Goal: Task Accomplishment & Management: Manage account settings

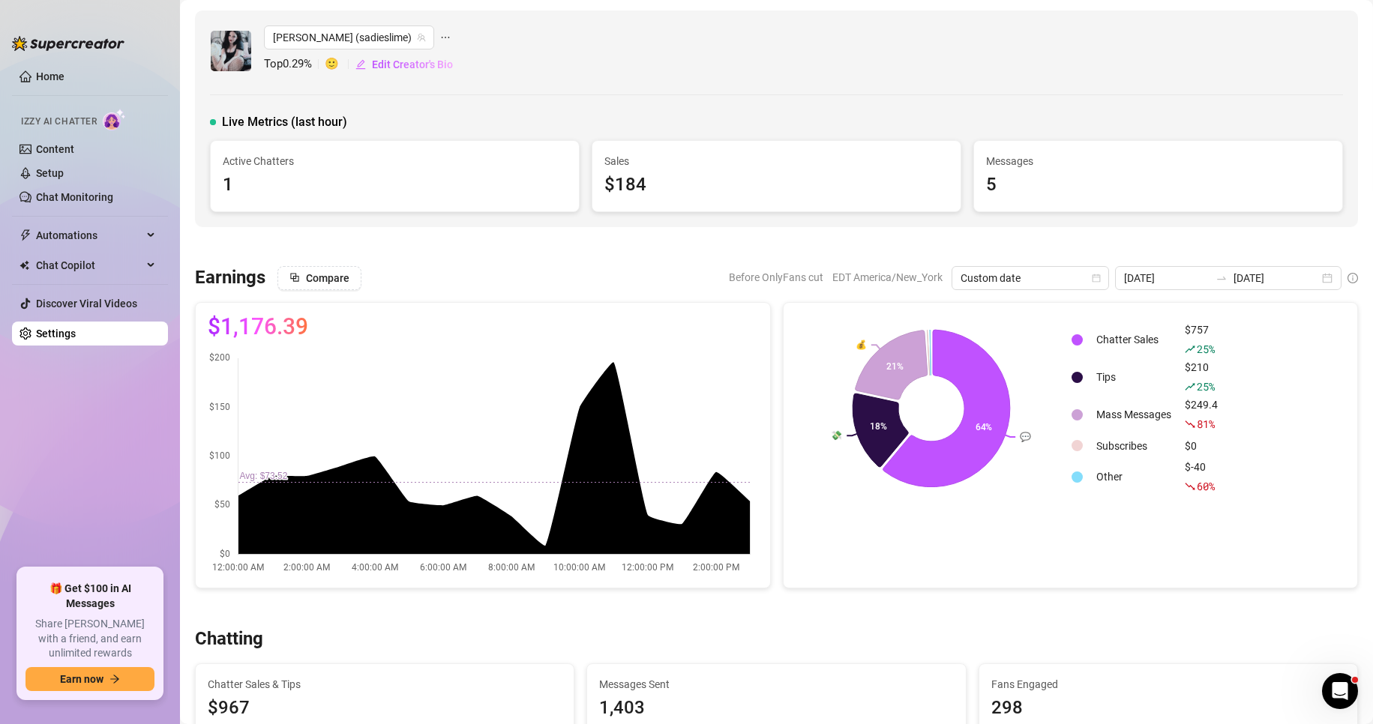
click at [62, 331] on link "Settings" at bounding box center [56, 334] width 40 height 12
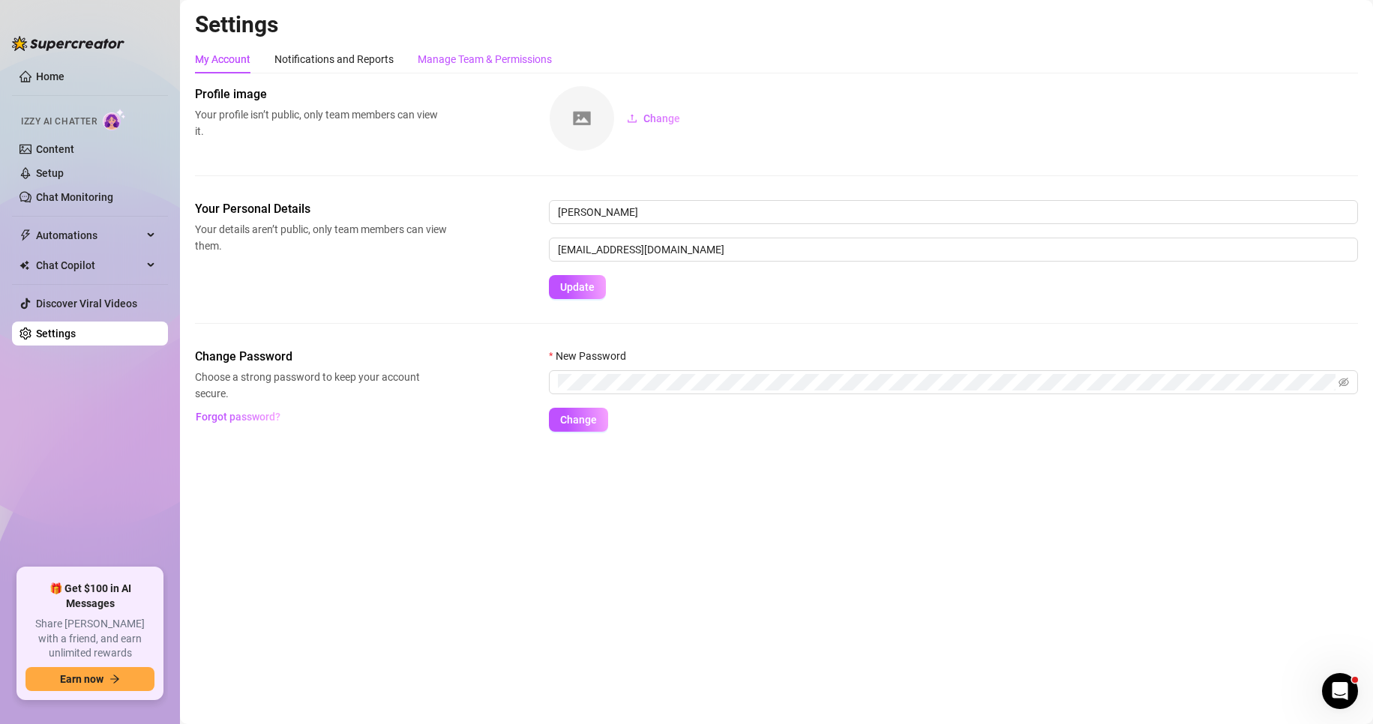
click at [480, 58] on div "Manage Team & Permissions" at bounding box center [485, 59] width 134 height 16
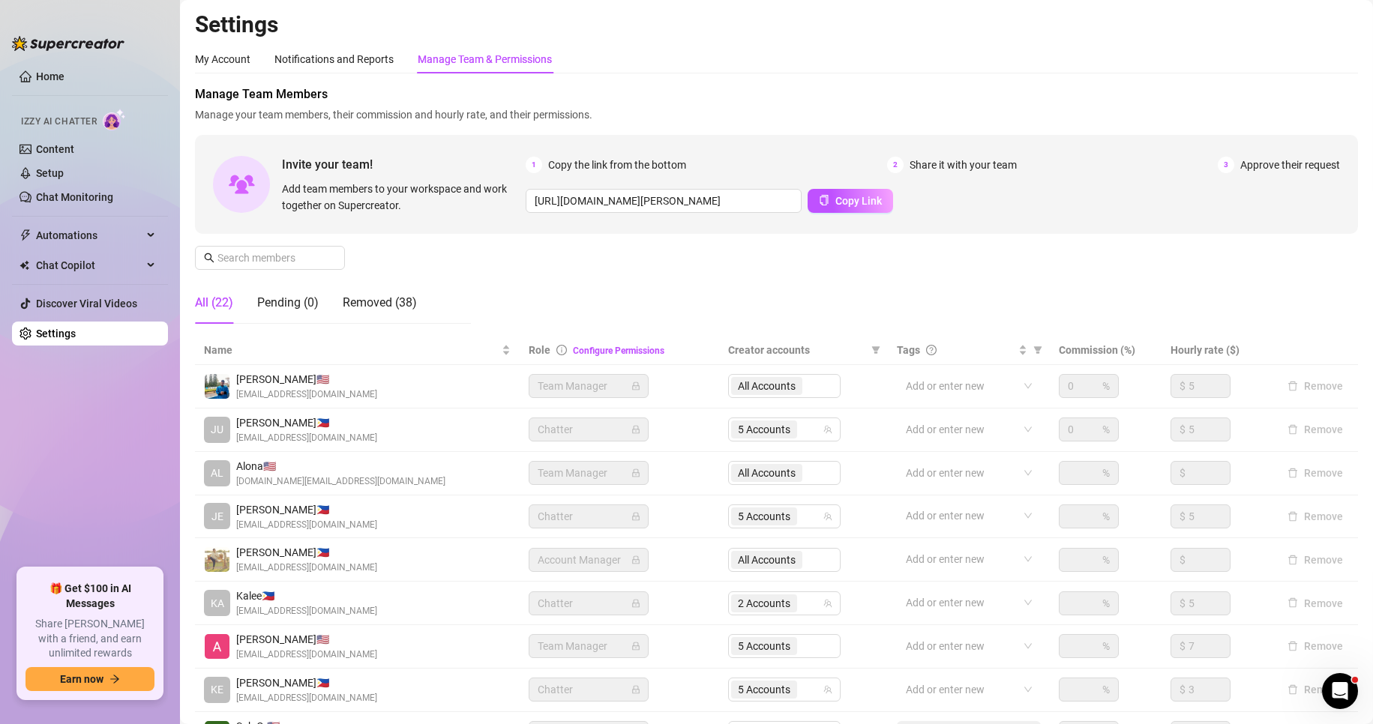
scroll to position [179, 0]
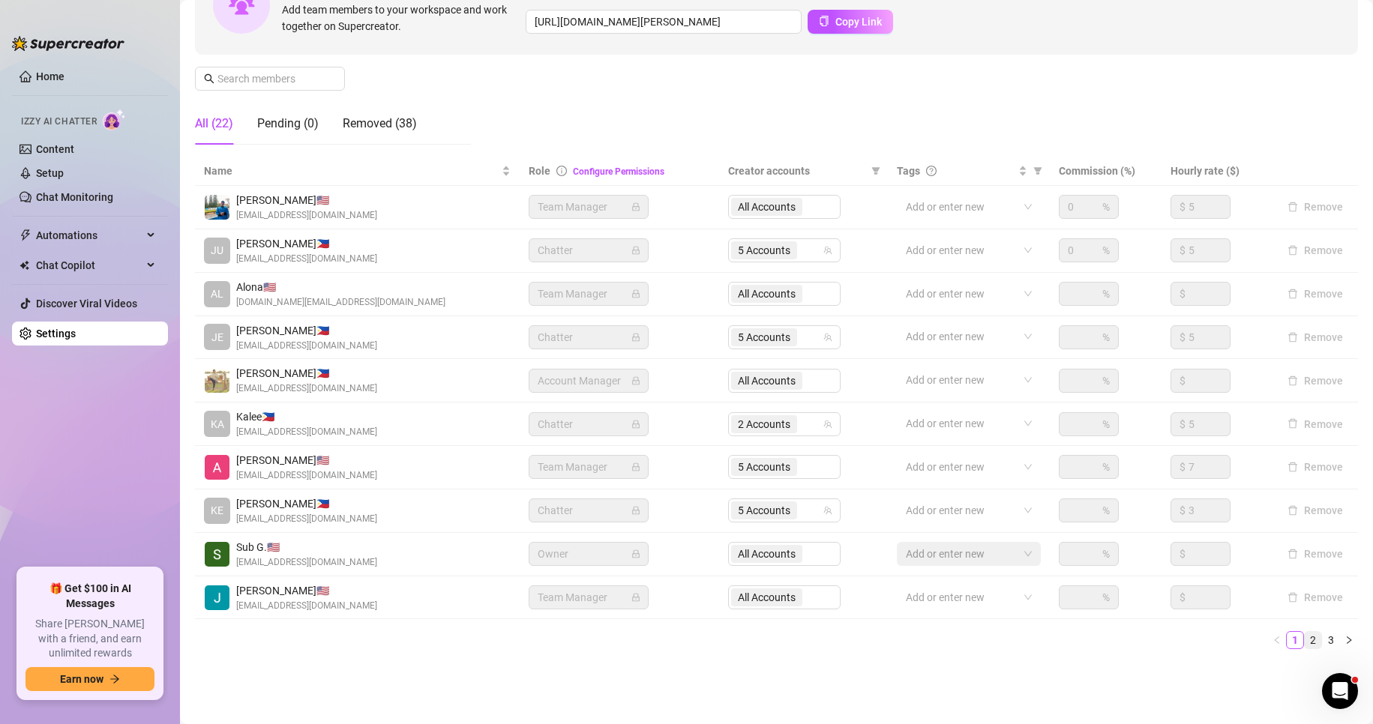
click at [1299, 634] on div "Name Role Configure Permissions Creator accounts Tags Commission (%) Hourly rat…" at bounding box center [776, 403] width 1163 height 493
click at [1305, 634] on link "2" at bounding box center [1313, 640] width 16 height 16
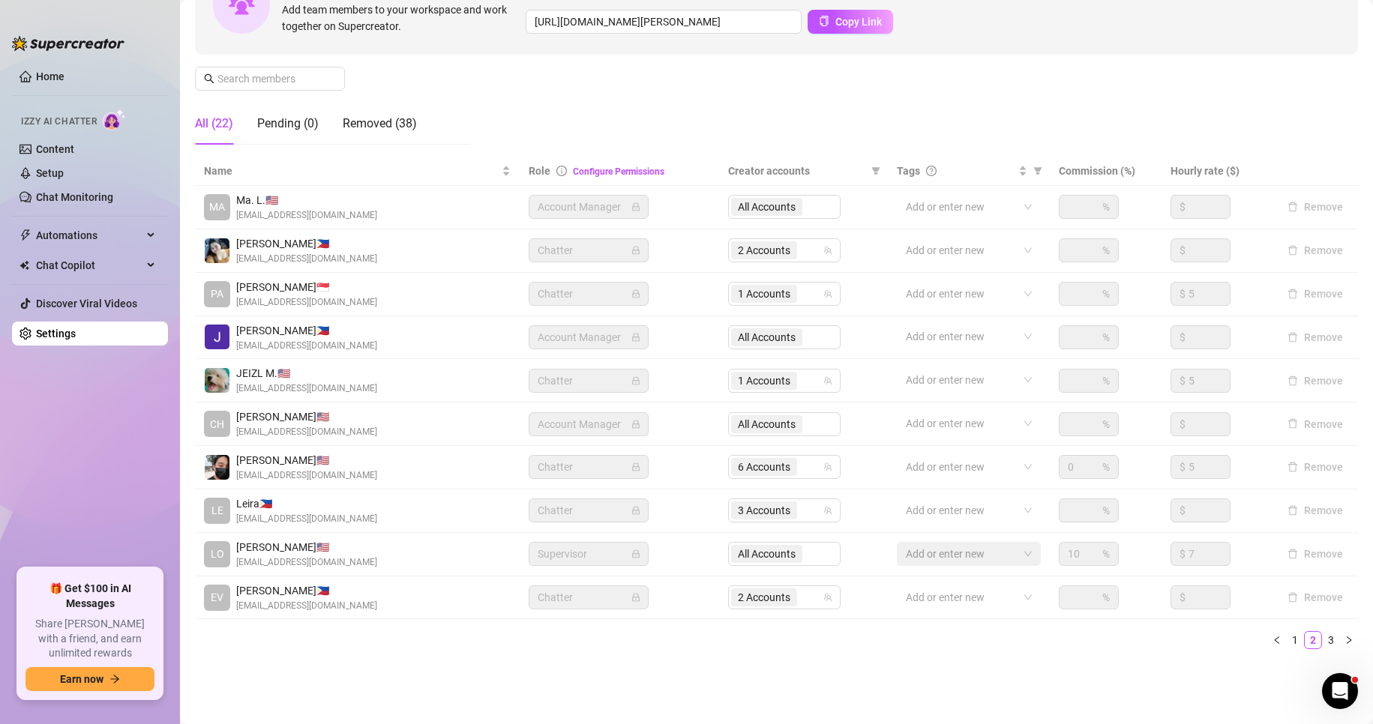
scroll to position [109, 0]
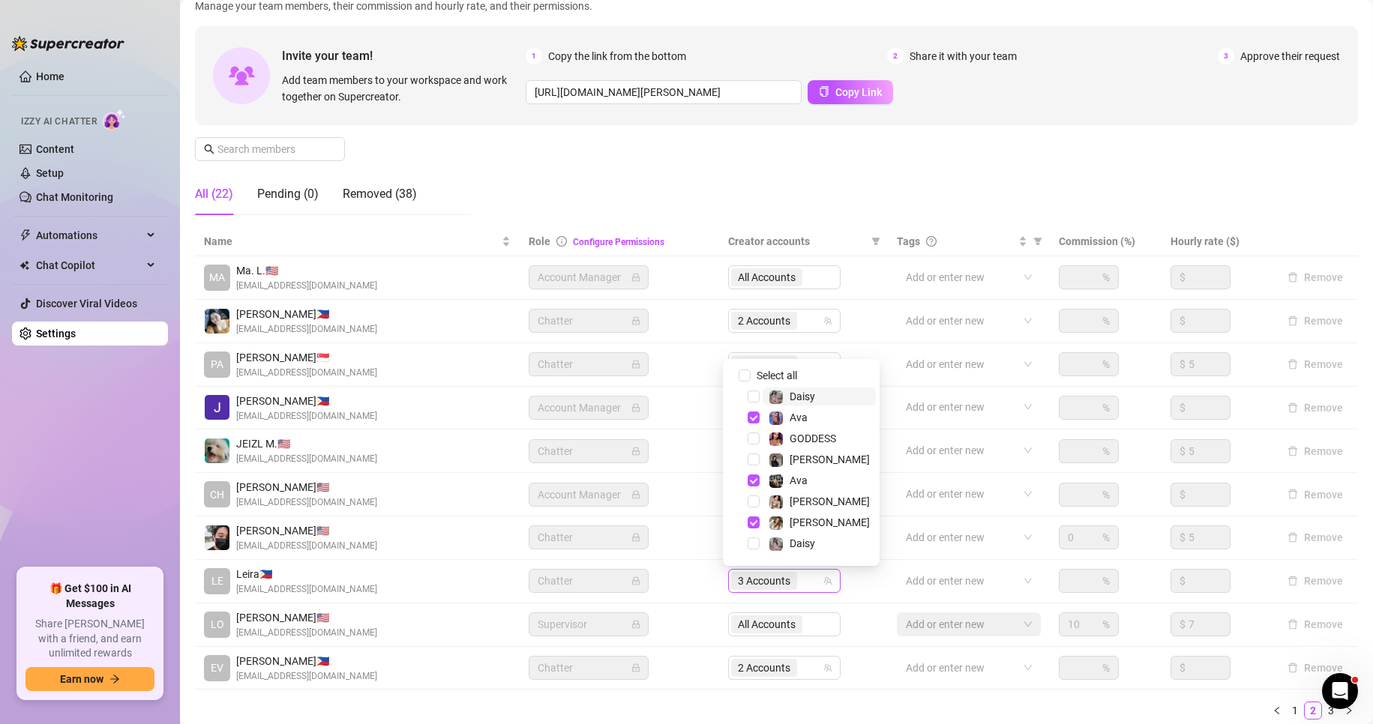
click at [772, 584] on span "3 Accounts" at bounding box center [764, 581] width 52 height 16
click at [798, 433] on span "GODDESS" at bounding box center [813, 439] width 46 height 12
click at [753, 437] on span "Select tree node" at bounding box center [754, 439] width 12 height 12
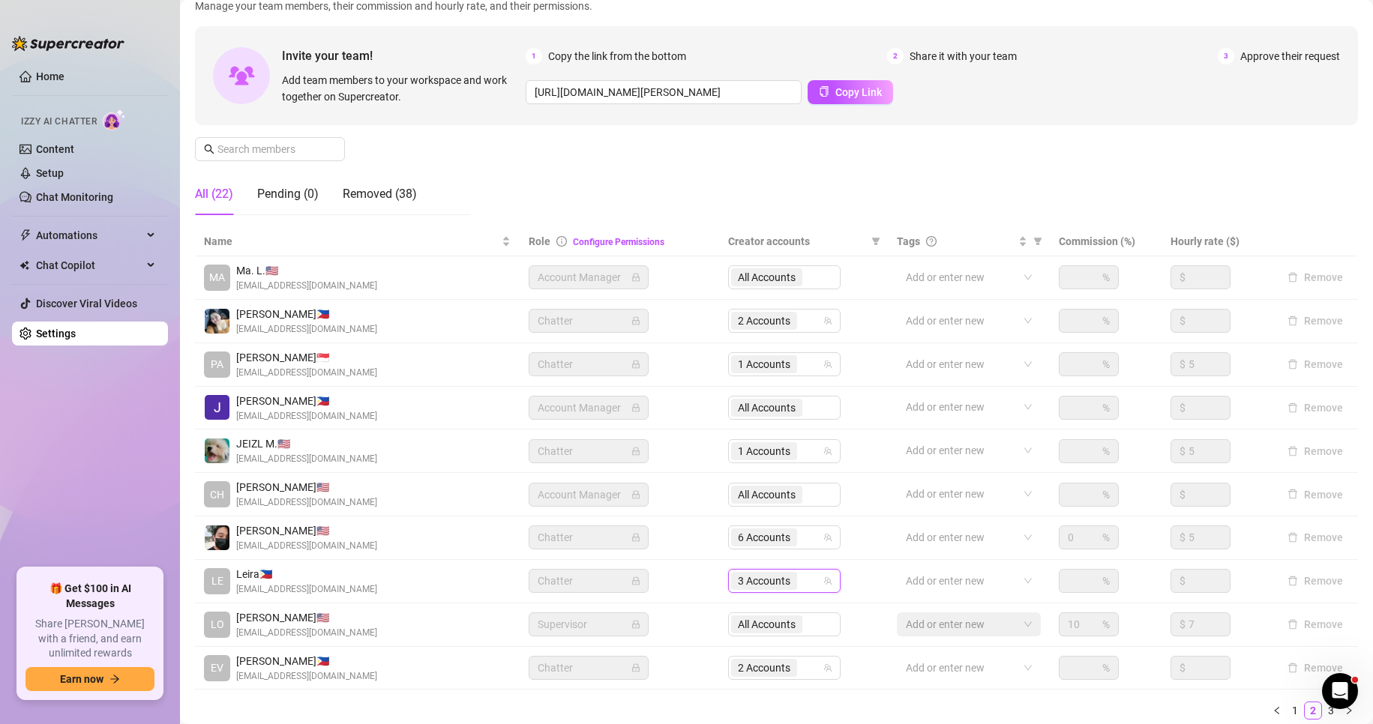
click at [663, 671] on td "Chatter" at bounding box center [619, 668] width 199 height 43
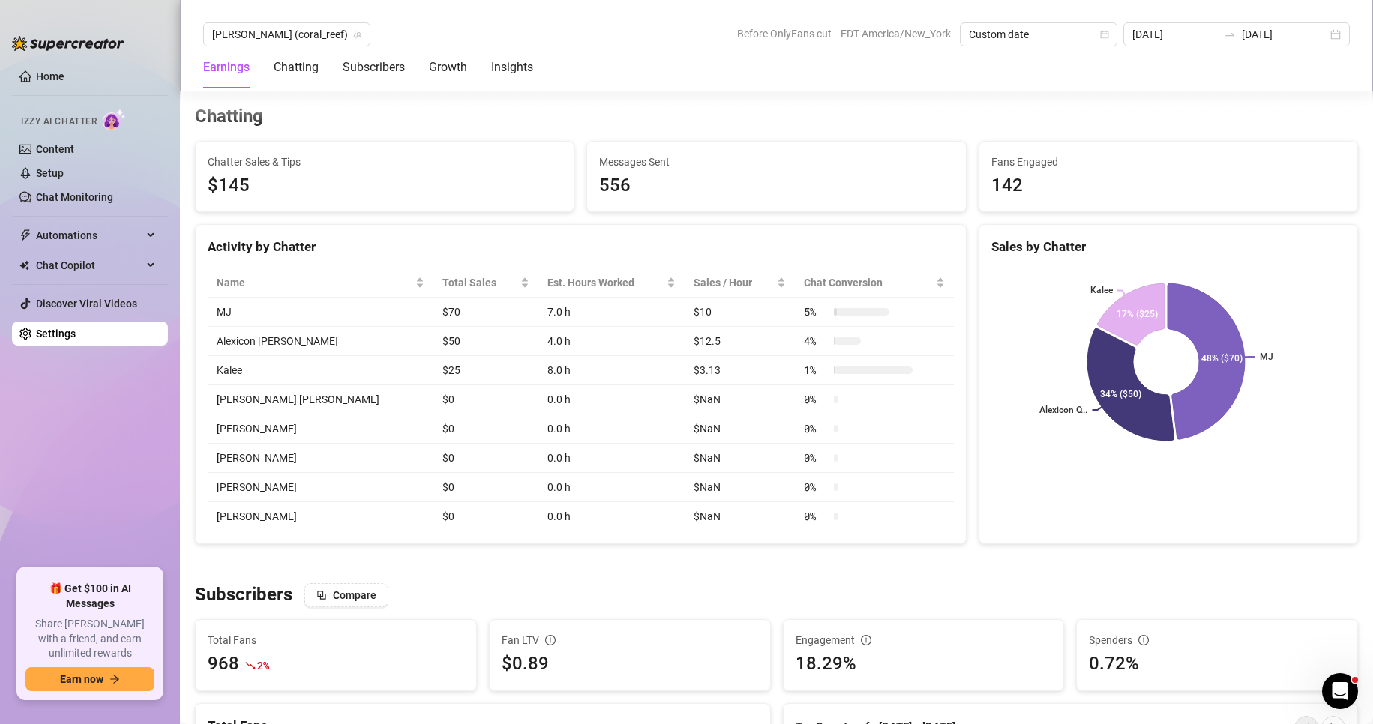
scroll to position [533, 0]
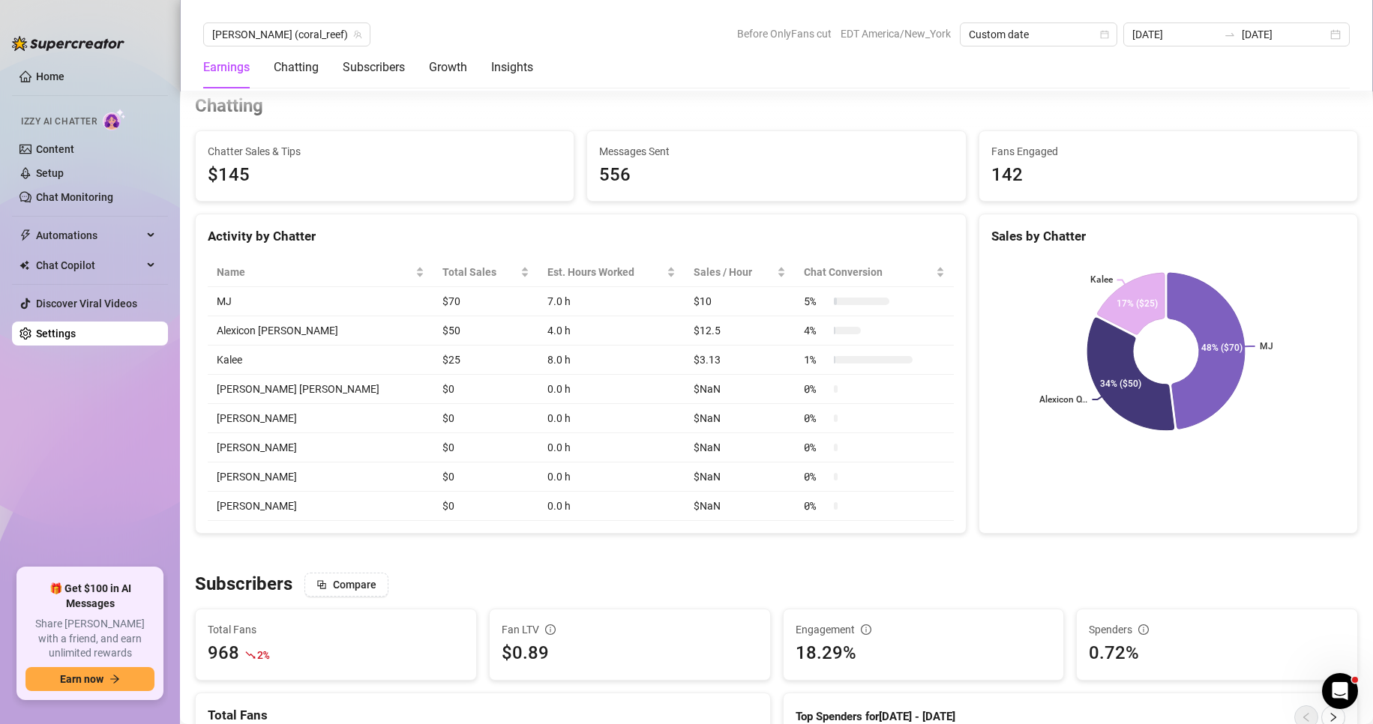
click at [71, 333] on link "Settings" at bounding box center [56, 334] width 40 height 12
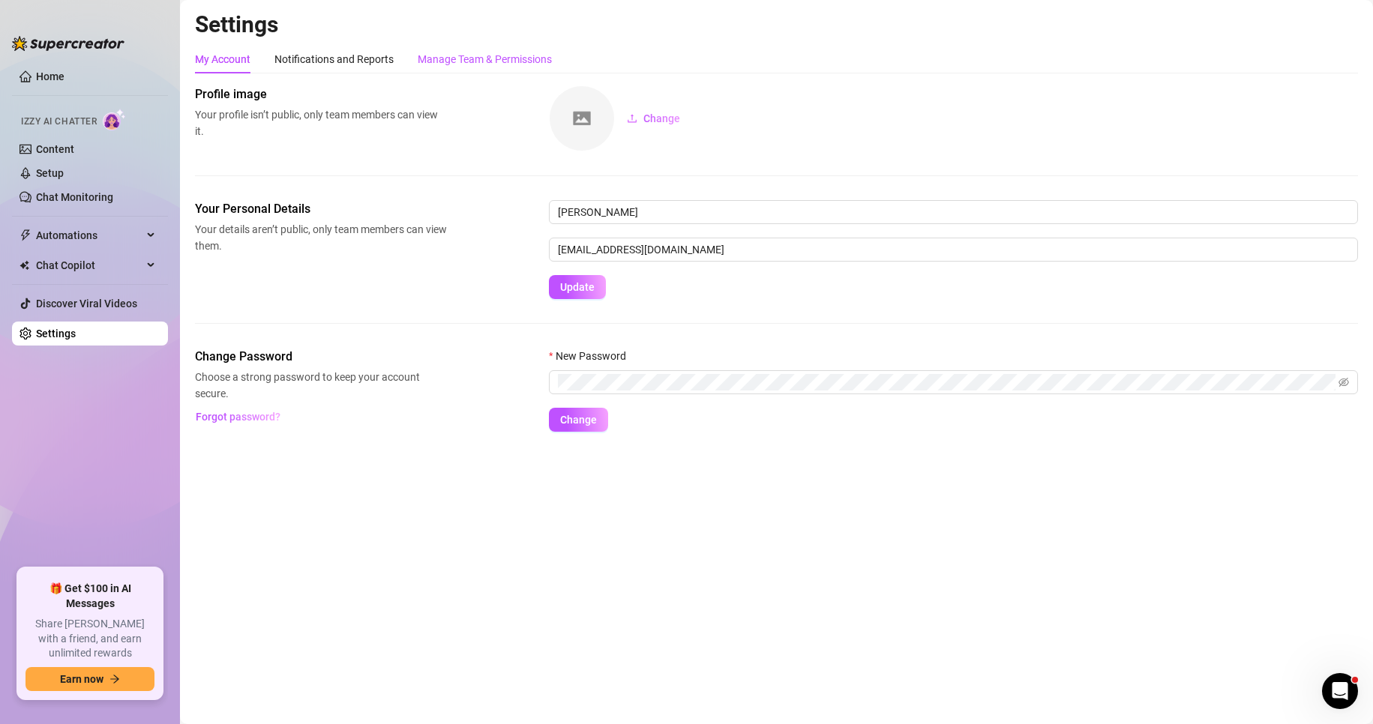
click at [475, 53] on div "Manage Team & Permissions" at bounding box center [485, 59] width 134 height 16
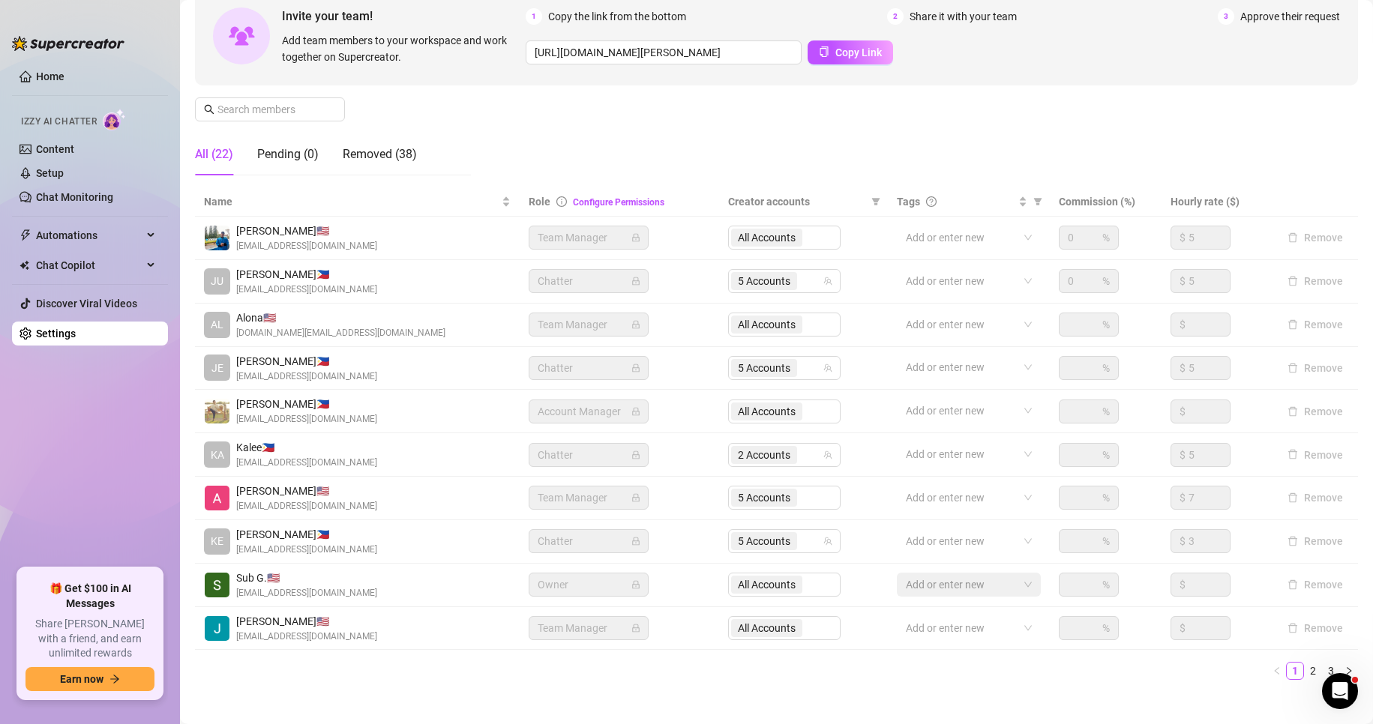
scroll to position [156, 0]
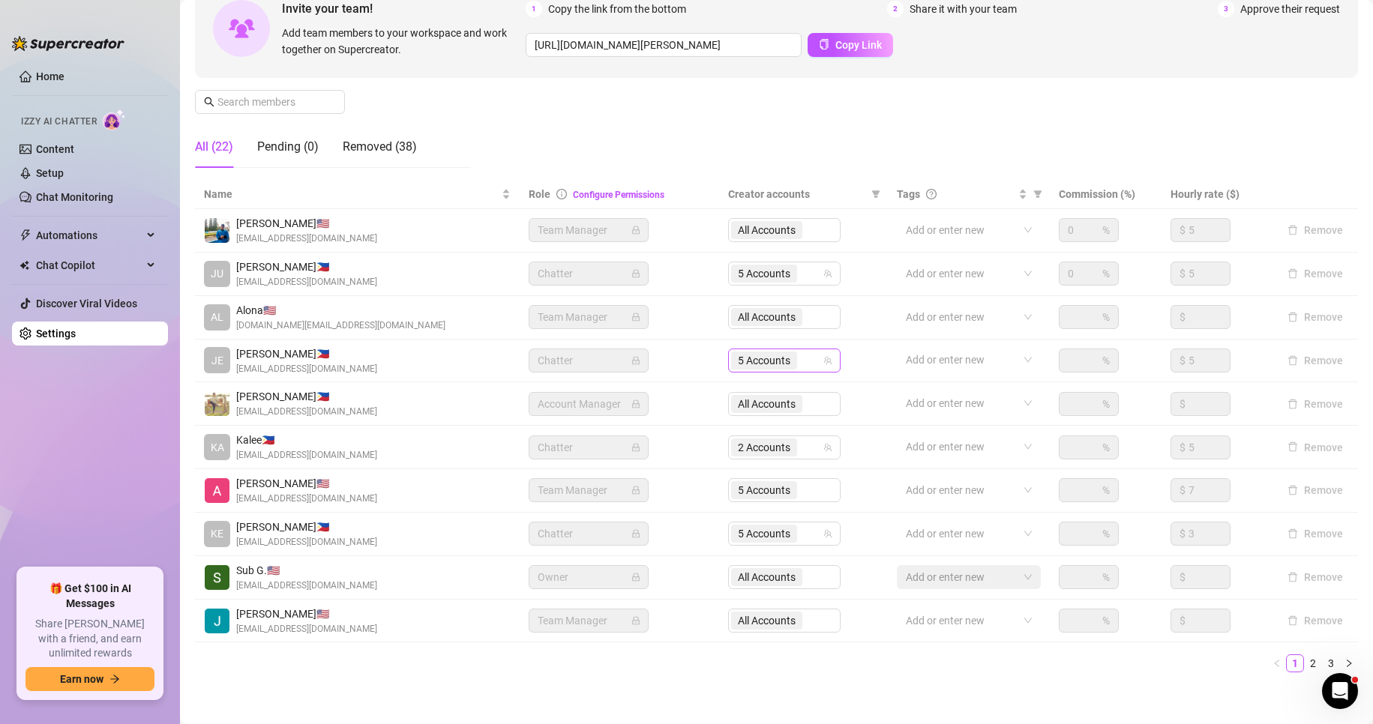
click at [769, 363] on span "5 Accounts" at bounding box center [764, 360] width 52 height 16
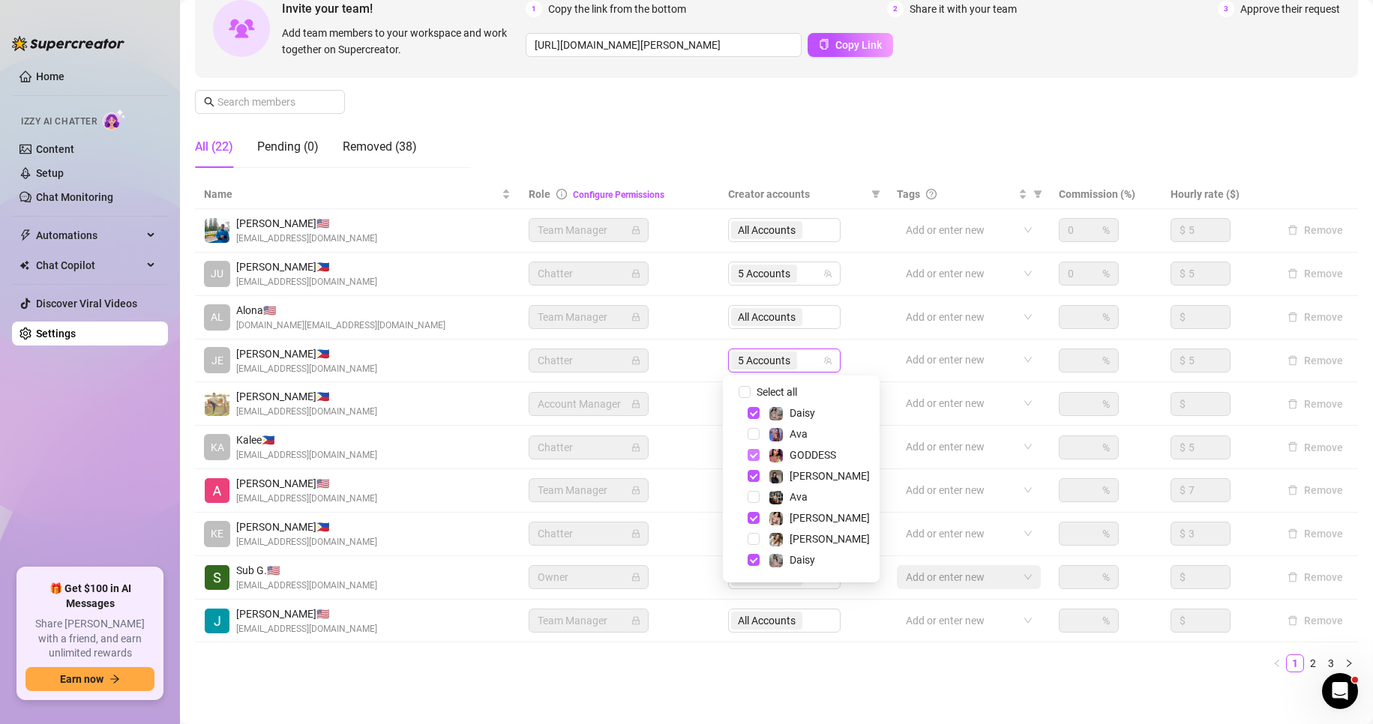
click at [751, 452] on span "Select tree node" at bounding box center [754, 455] width 12 height 12
click at [752, 482] on span "Select tree node" at bounding box center [754, 479] width 12 height 12
click at [906, 675] on div "Name Role Configure Permissions Creator accounts Tags Commission (%) Hourly rat…" at bounding box center [776, 432] width 1163 height 505
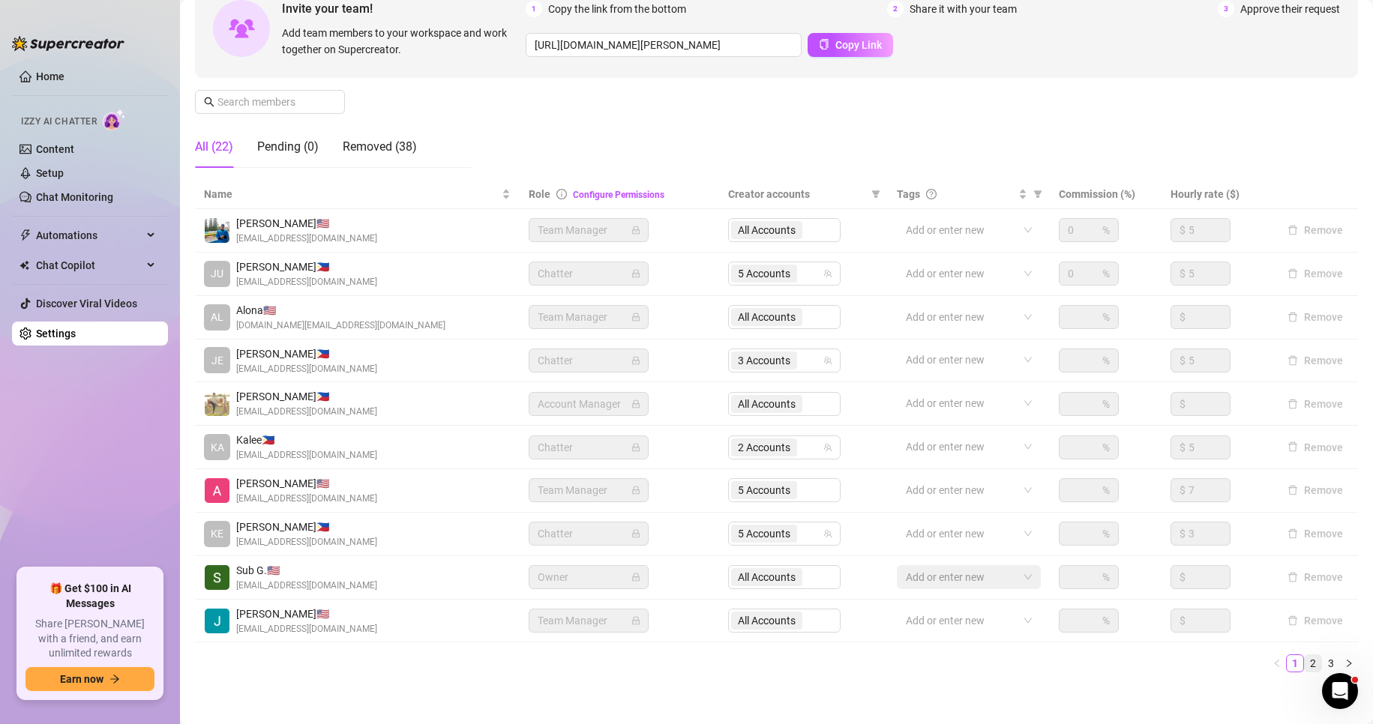
click at [1305, 656] on link "2" at bounding box center [1313, 663] width 16 height 16
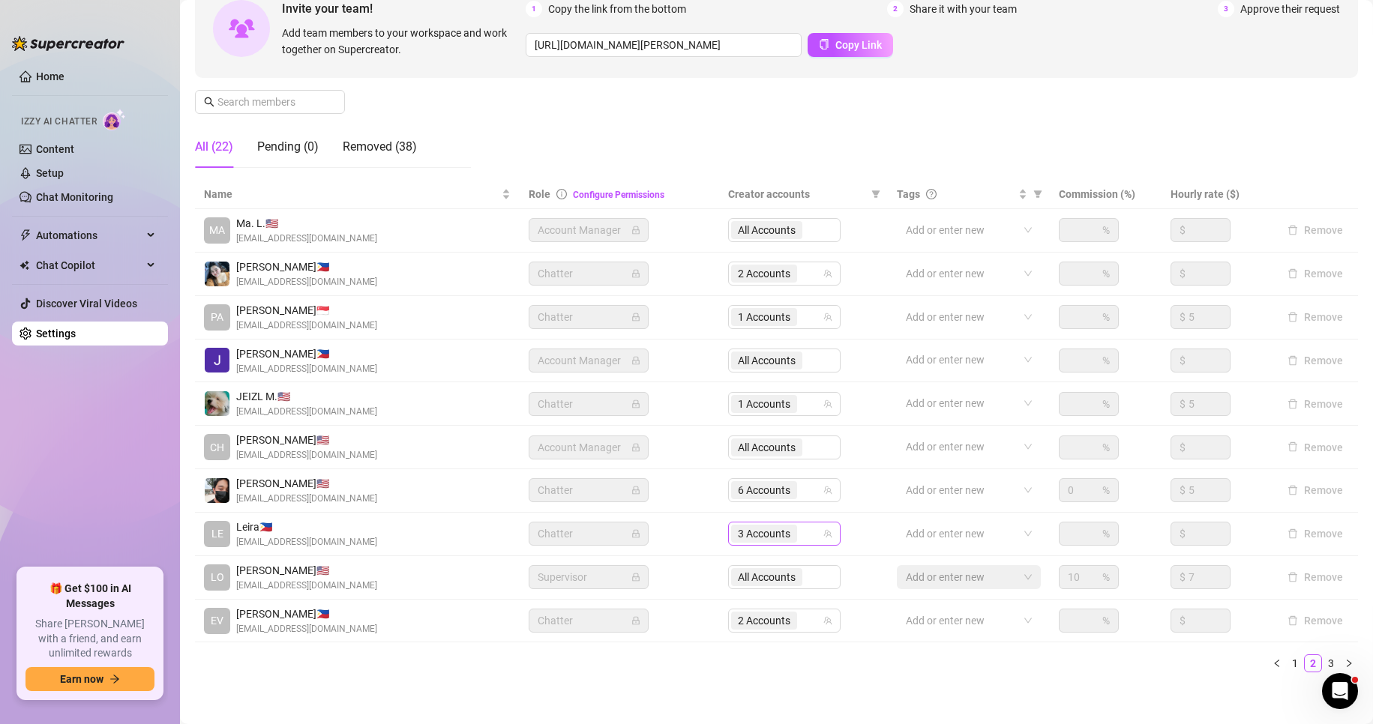
click at [748, 527] on span "3 Accounts" at bounding box center [764, 534] width 52 height 16
click at [850, 684] on div "Name Role Configure Permissions Creator accounts Tags Commission (%) Hourly rat…" at bounding box center [776, 432] width 1163 height 505
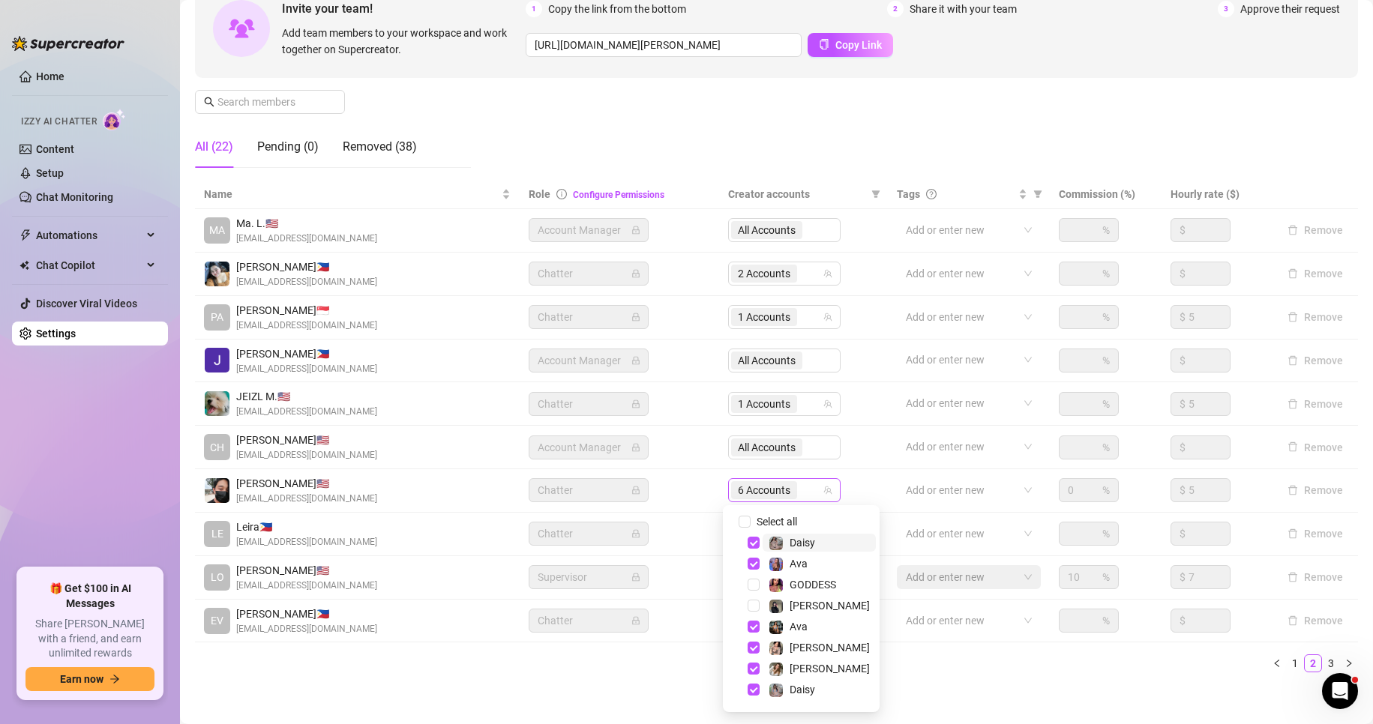
click at [760, 492] on span "6 Accounts" at bounding box center [764, 490] width 52 height 16
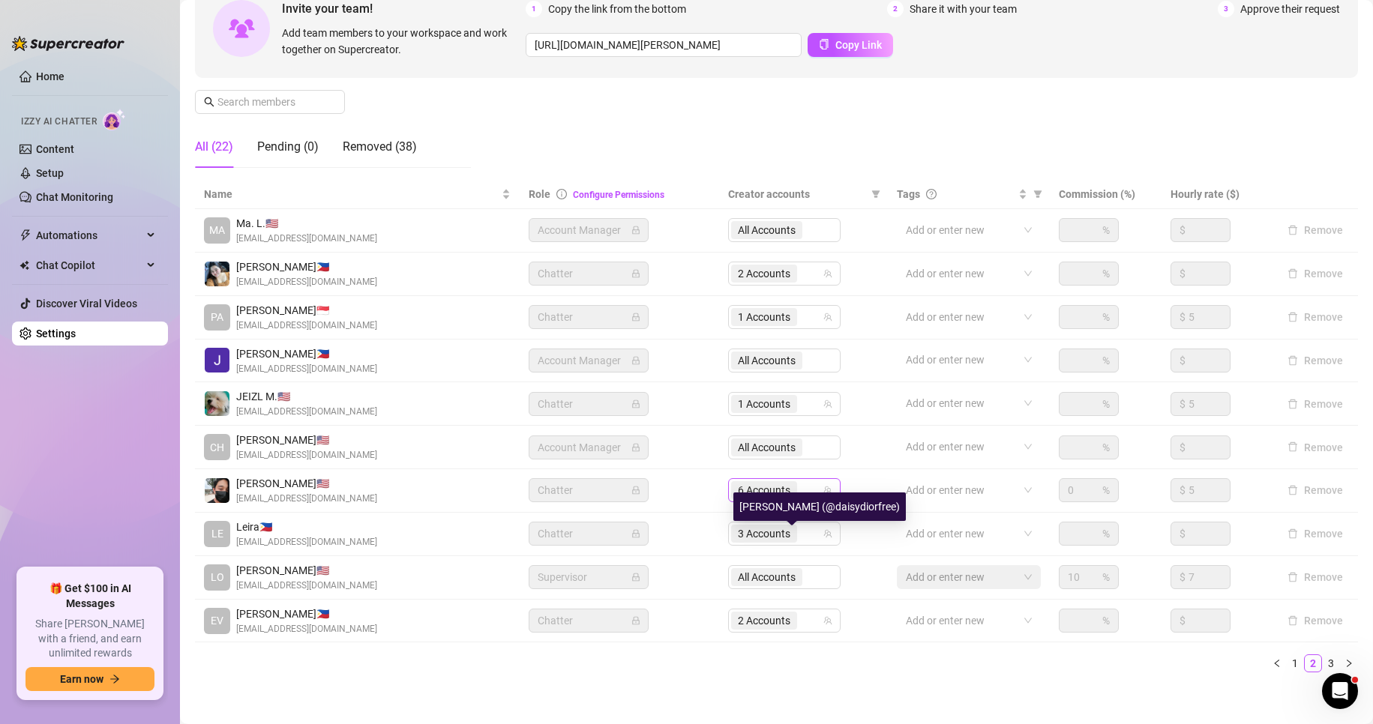
scroll to position [0, 0]
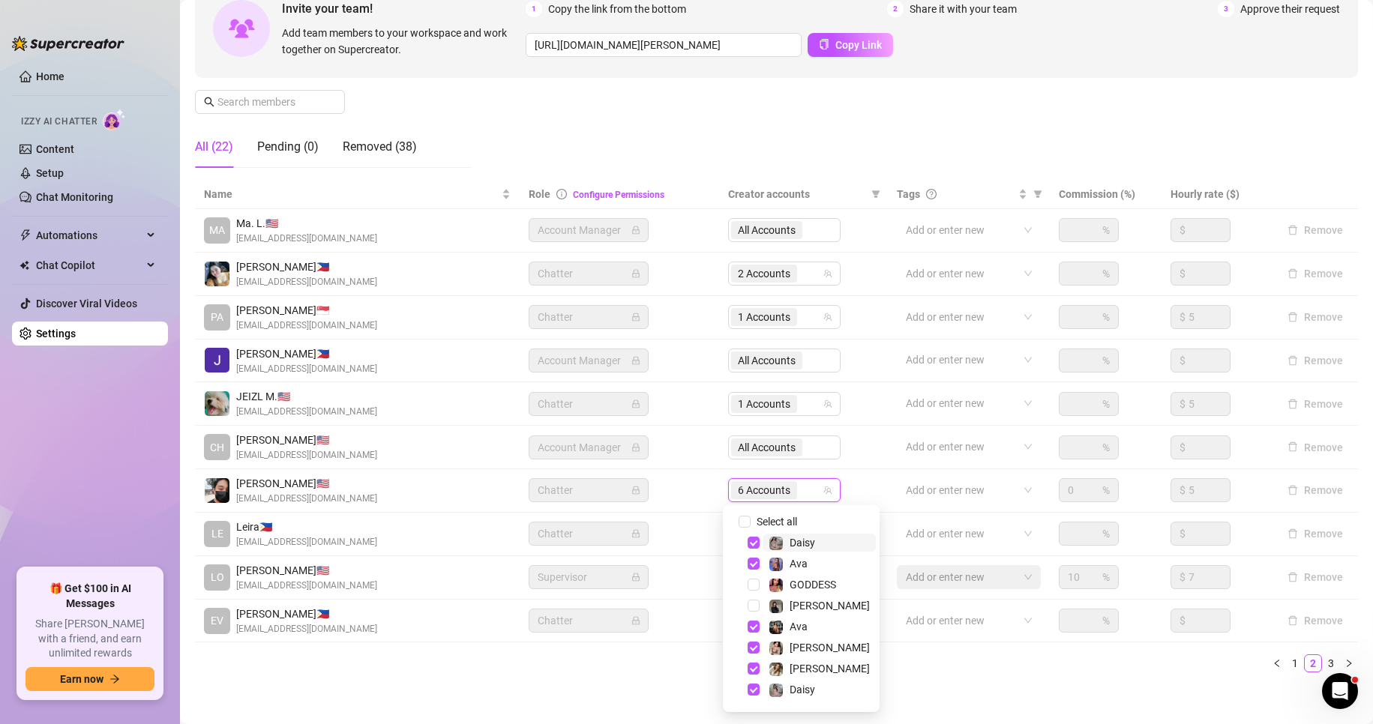
click at [762, 492] on span "6 Accounts" at bounding box center [764, 490] width 52 height 16
click at [754, 581] on div "GODDESS" at bounding box center [801, 585] width 149 height 18
click at [754, 581] on span "Select tree node" at bounding box center [754, 585] width 12 height 12
click at [752, 563] on span "Select tree node" at bounding box center [754, 564] width 12 height 12
click at [754, 543] on span "Select tree node" at bounding box center [754, 543] width 12 height 12
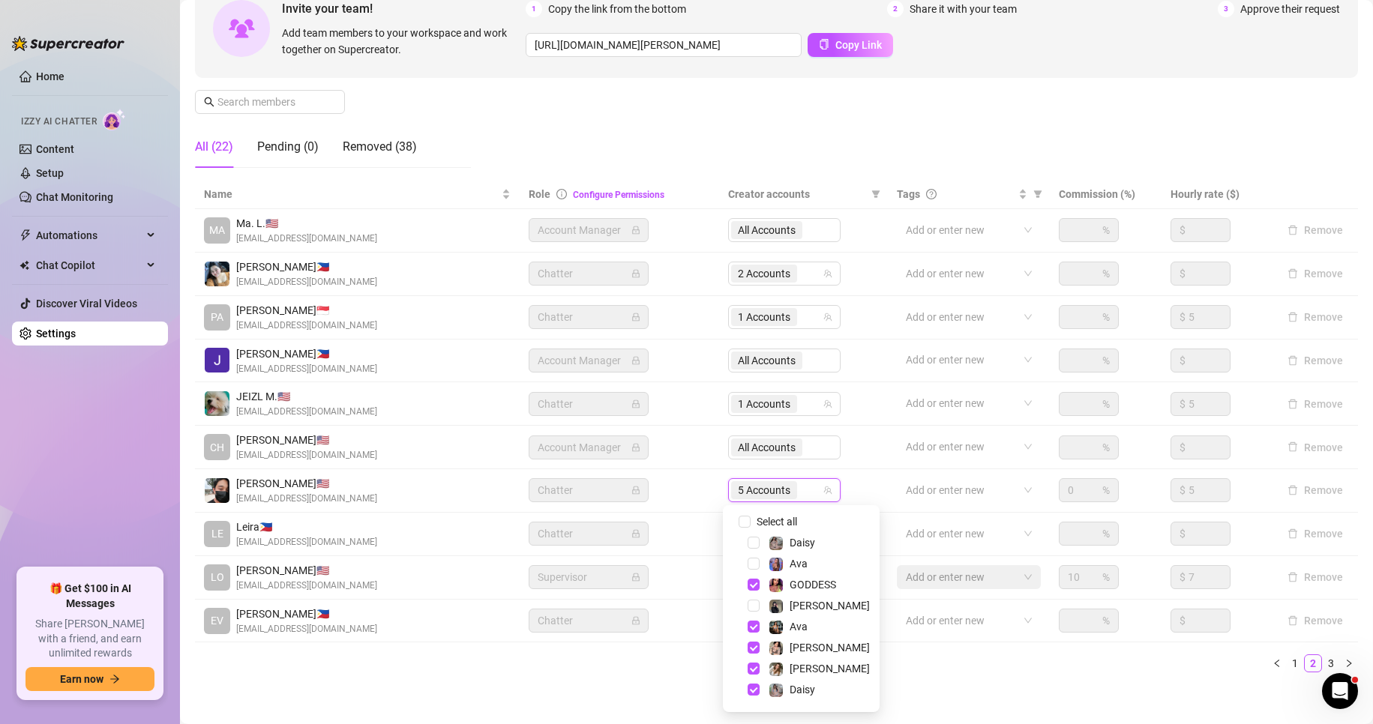
scroll to position [39, 0]
click at [749, 589] on span "Select tree node" at bounding box center [754, 588] width 12 height 12
click at [749, 630] on span "Select tree node" at bounding box center [754, 630] width 12 height 12
click at [754, 654] on span "Select tree node" at bounding box center [754, 651] width 12 height 12
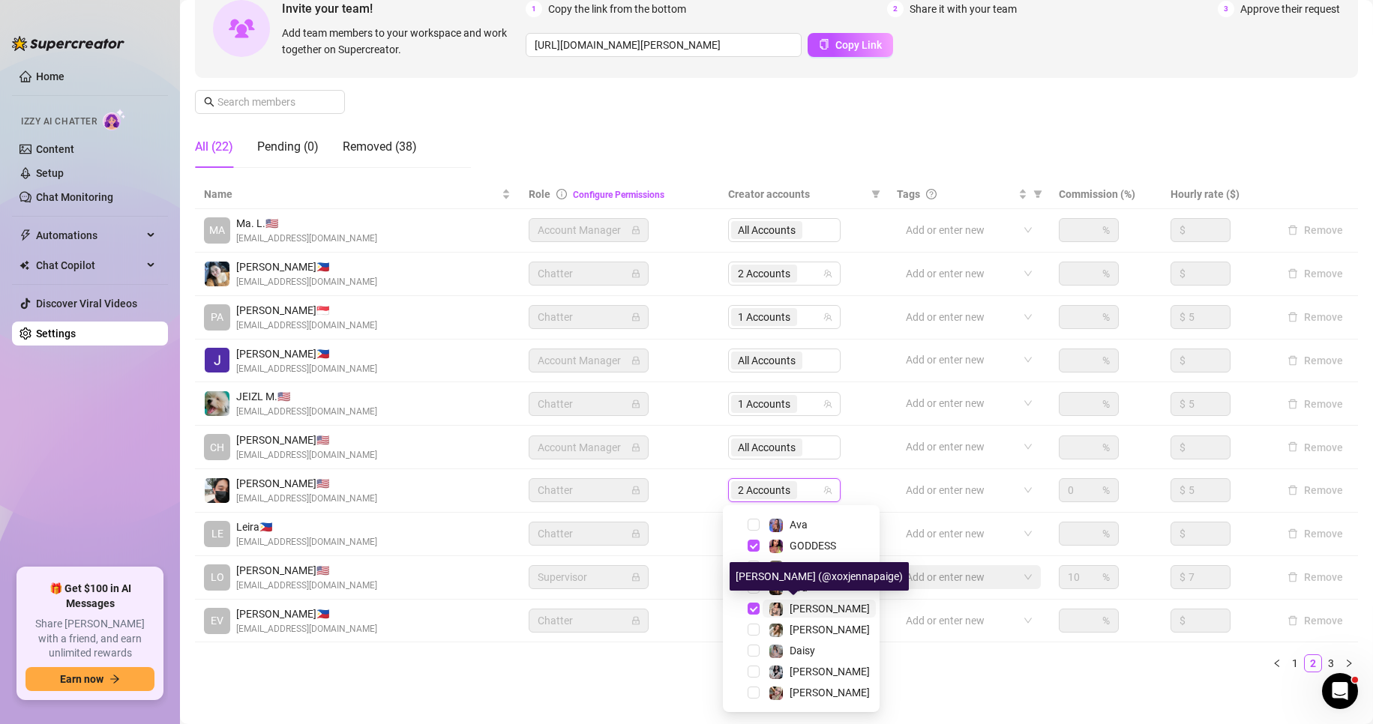
scroll to position [0, 0]
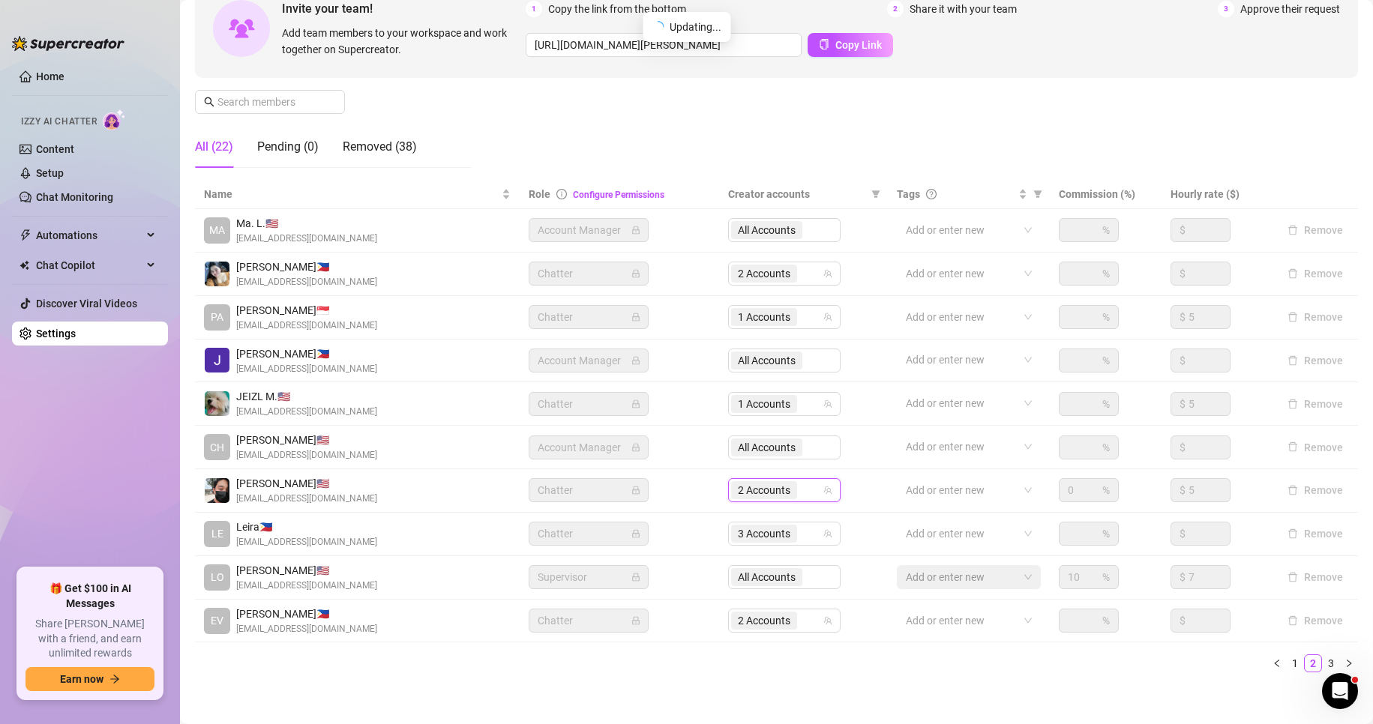
click at [957, 659] on ul "1 2 3" at bounding box center [776, 664] width 1163 height 18
